Goal: Task Accomplishment & Management: Manage account settings

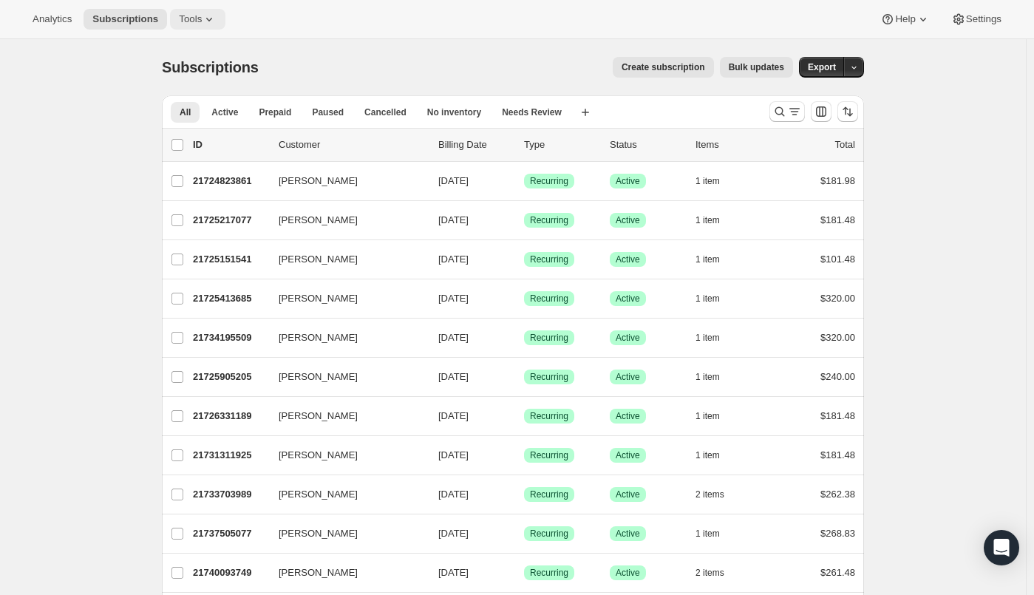
click at [183, 21] on span "Tools" at bounding box center [190, 19] width 23 height 12
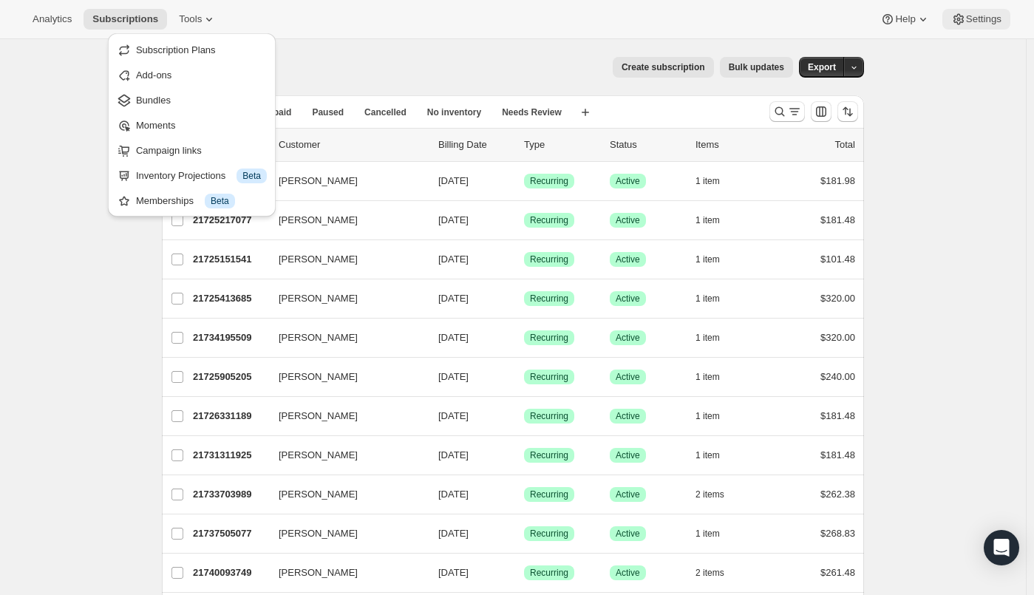
click at [971, 18] on span "Settings" at bounding box center [983, 19] width 35 height 12
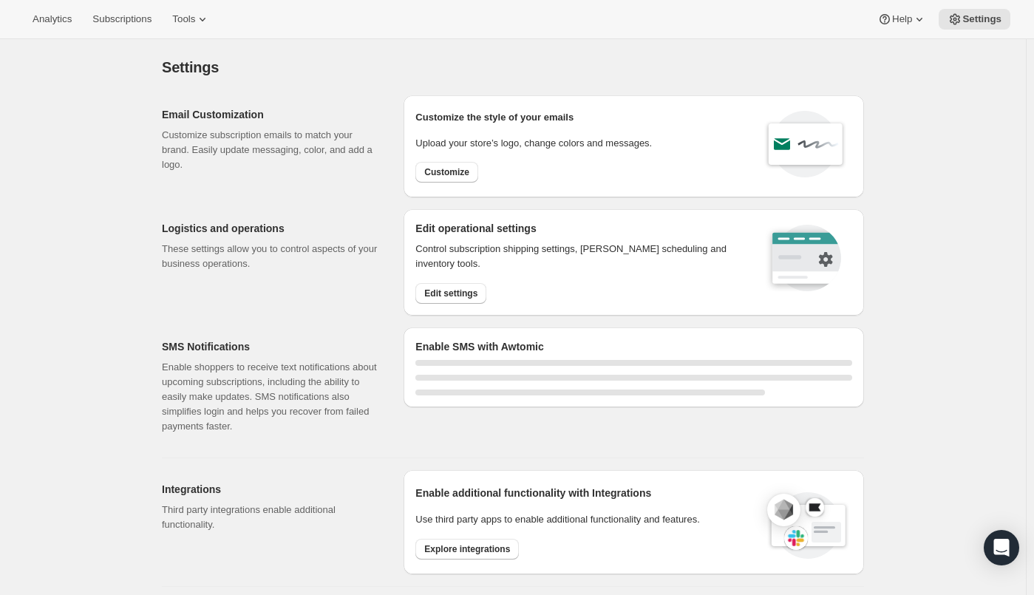
select select "22:00"
select select "09:00"
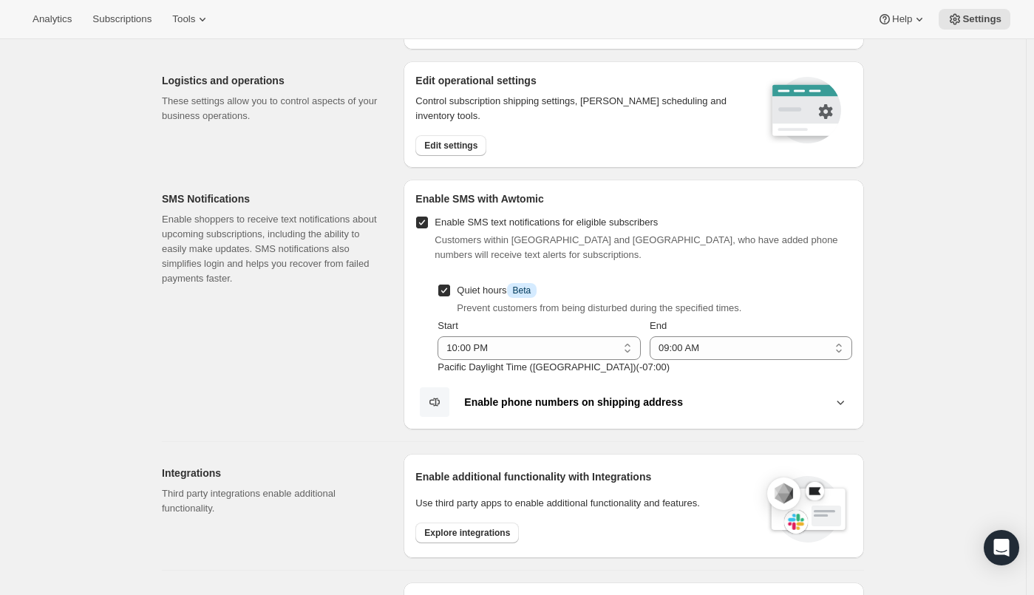
scroll to position [369, 0]
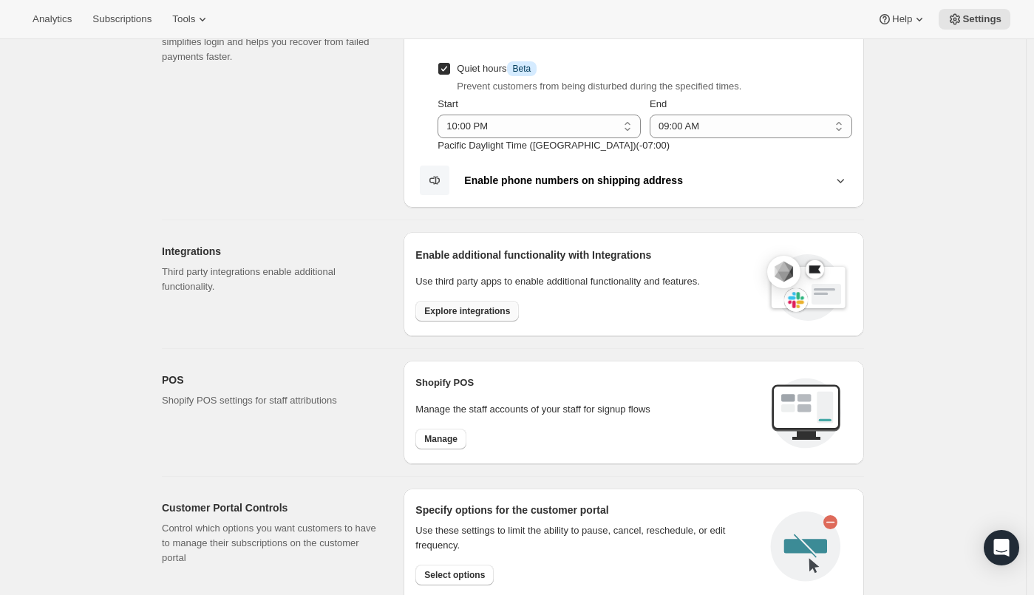
click at [459, 302] on button "Explore integrations" at bounding box center [466, 311] width 103 height 21
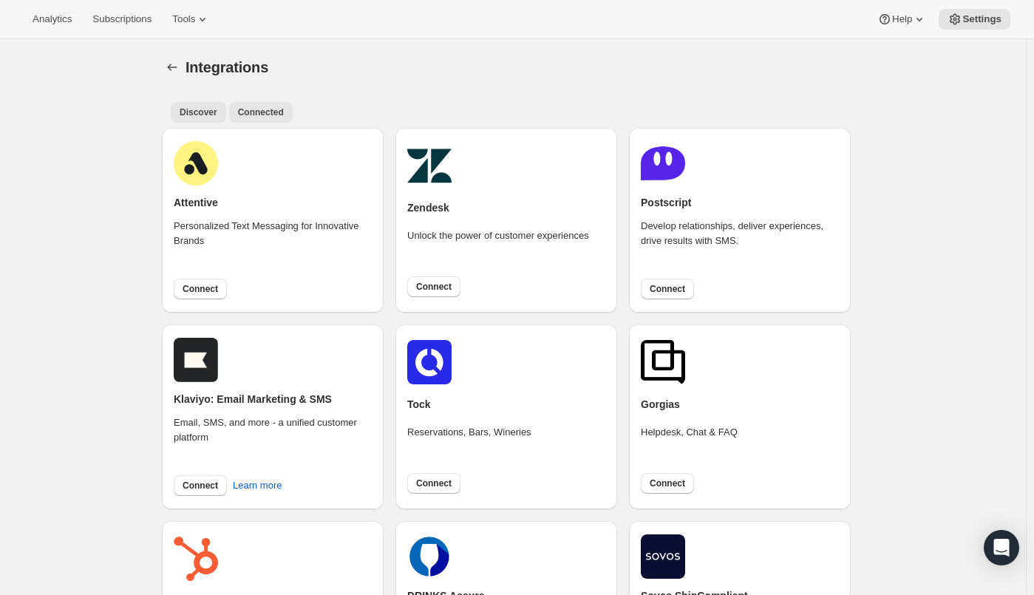
click at [253, 112] on span "Connected" at bounding box center [261, 112] width 46 height 12
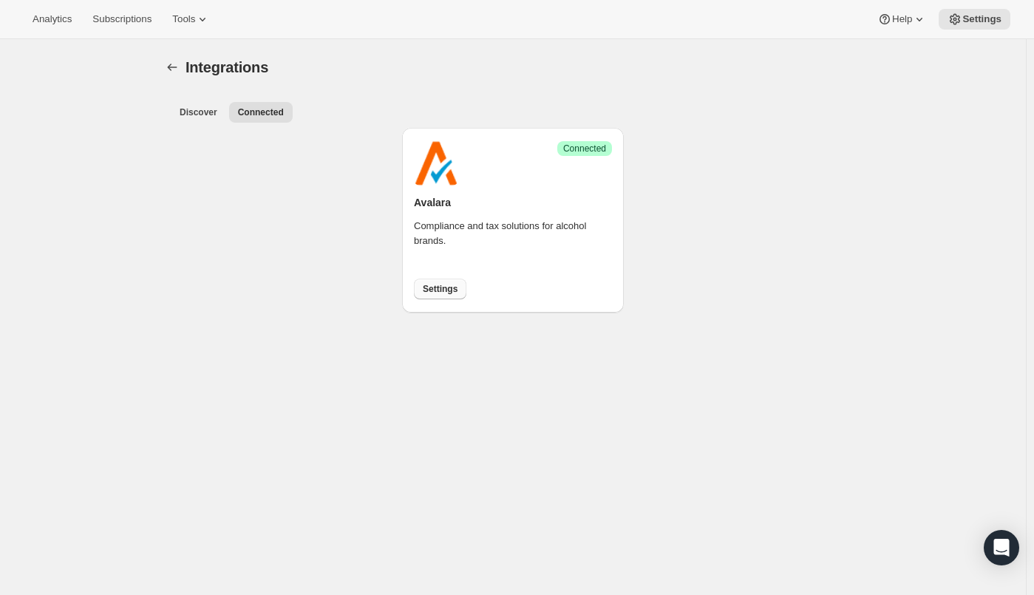
click at [449, 286] on span "Settings" at bounding box center [440, 289] width 35 height 12
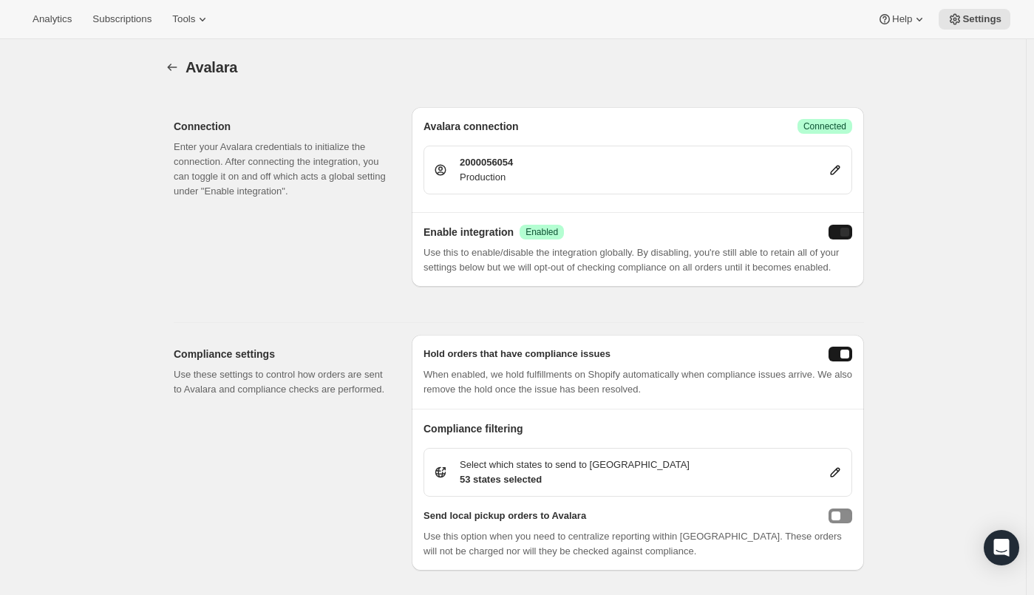
click at [844, 234] on div "enabled" at bounding box center [844, 232] width 9 height 9
